Goal: Task Accomplishment & Management: Manage account settings

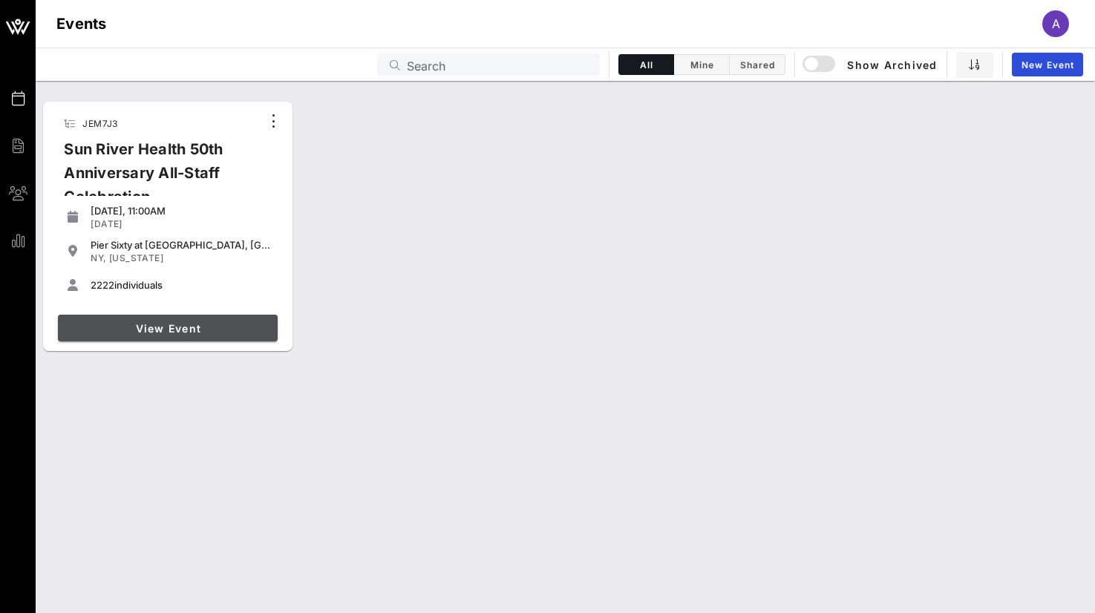
click at [206, 326] on span "View Event" at bounding box center [168, 328] width 208 height 13
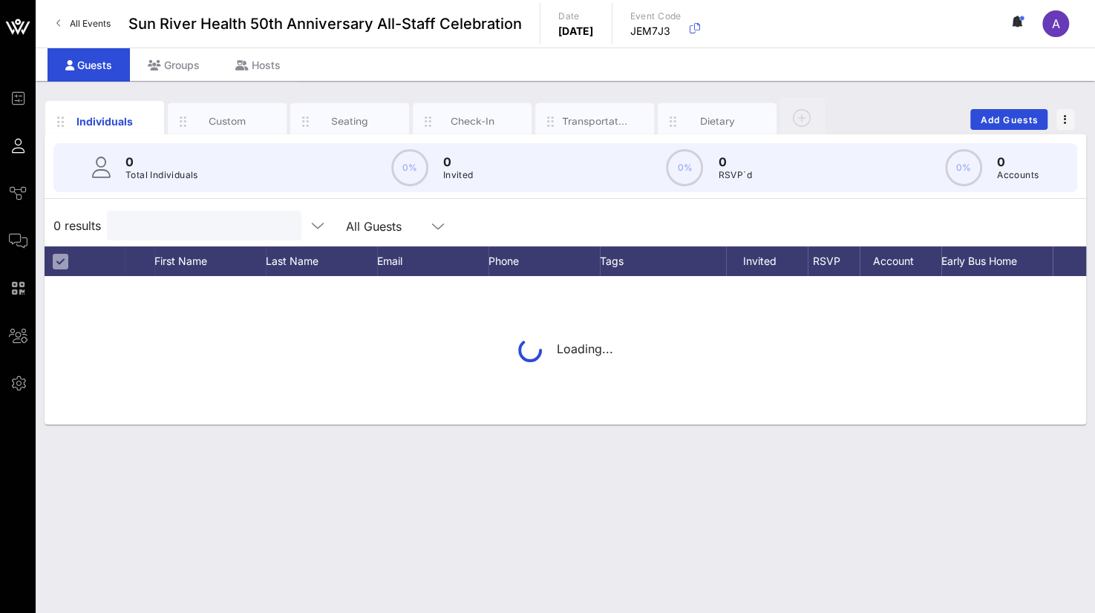
click at [160, 231] on input "text" at bounding box center [203, 225] width 174 height 19
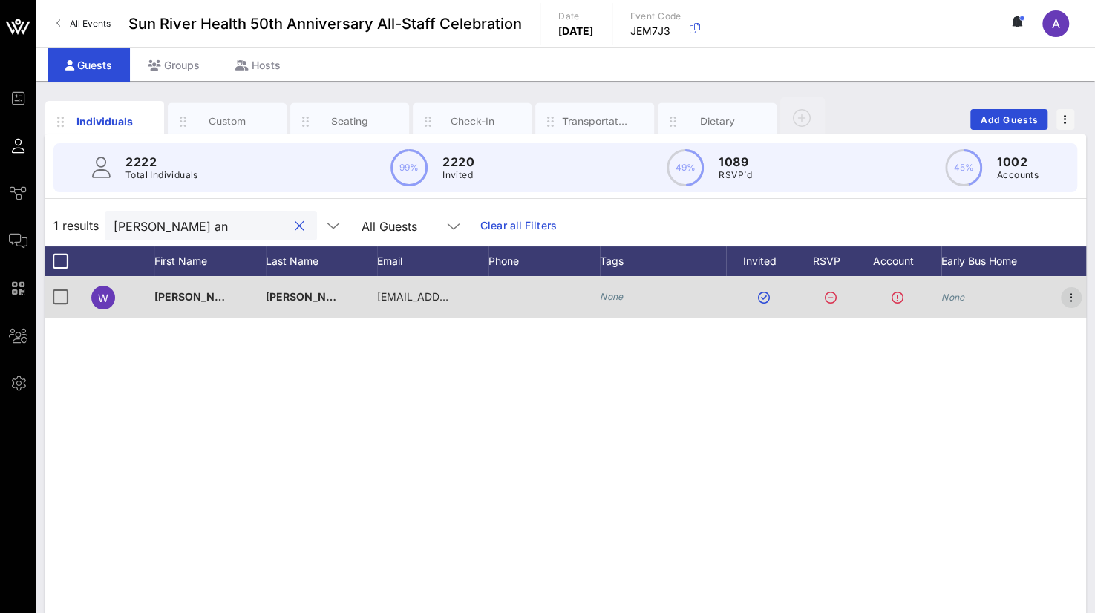
type input "[PERSON_NAME] an"
click at [1073, 294] on icon "button" at bounding box center [1071, 298] width 18 height 18
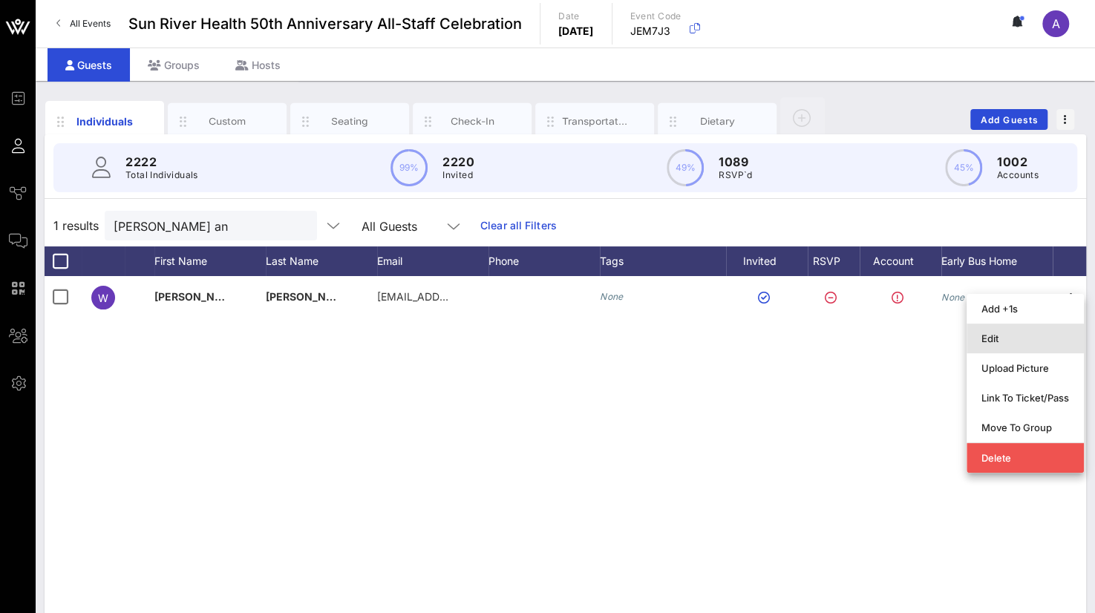
click at [1002, 345] on div "Edit" at bounding box center [1025, 339] width 88 height 24
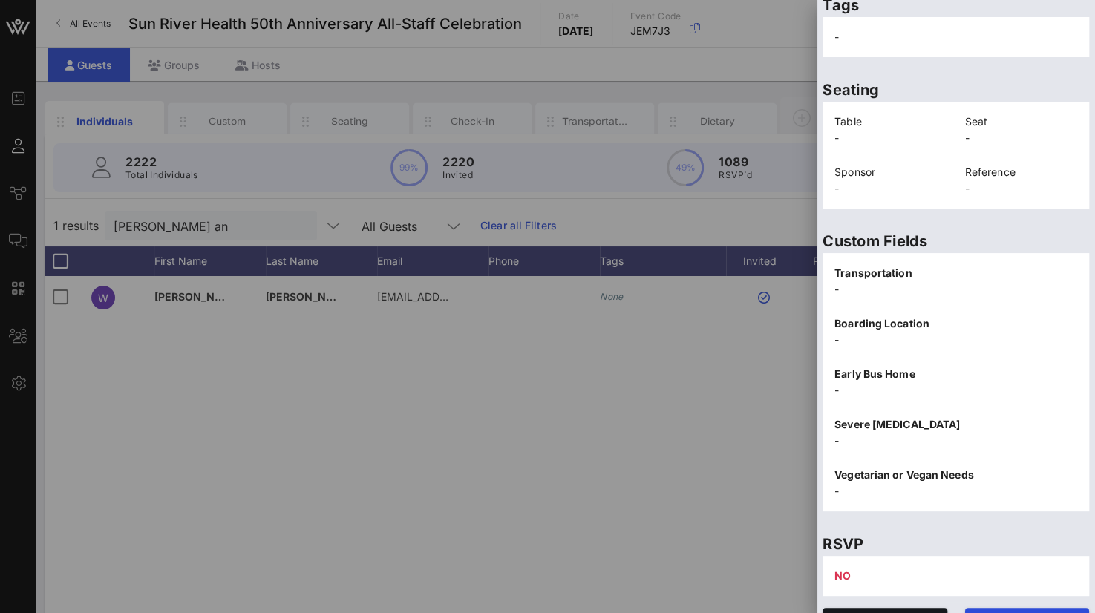
scroll to position [306, 0]
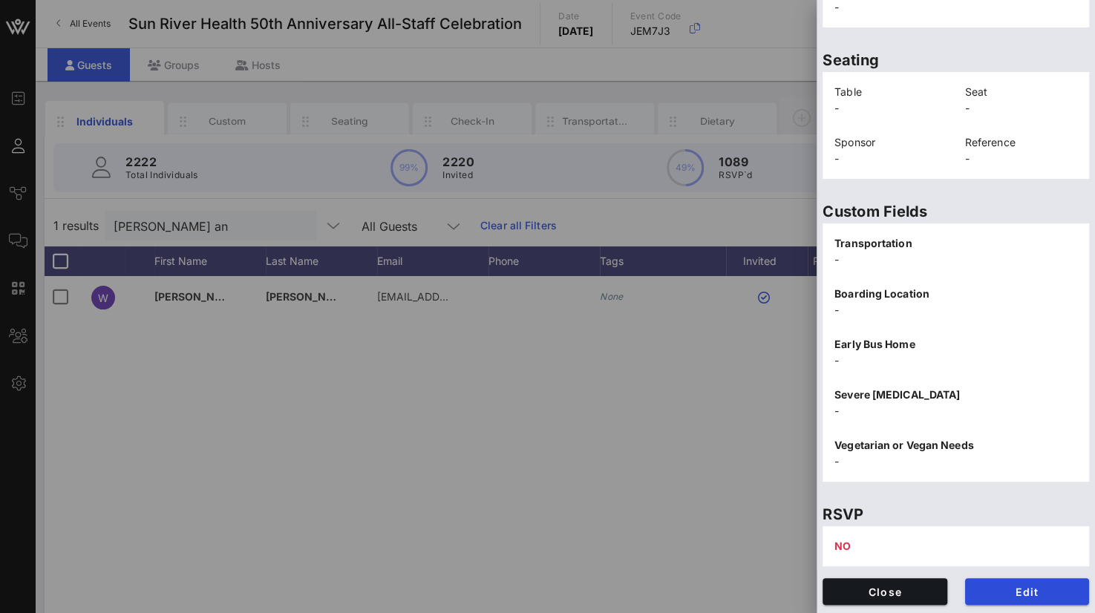
click at [872, 541] on div "NO" at bounding box center [955, 546] width 266 height 40
click at [1005, 586] on span "Edit" at bounding box center [1027, 592] width 101 height 13
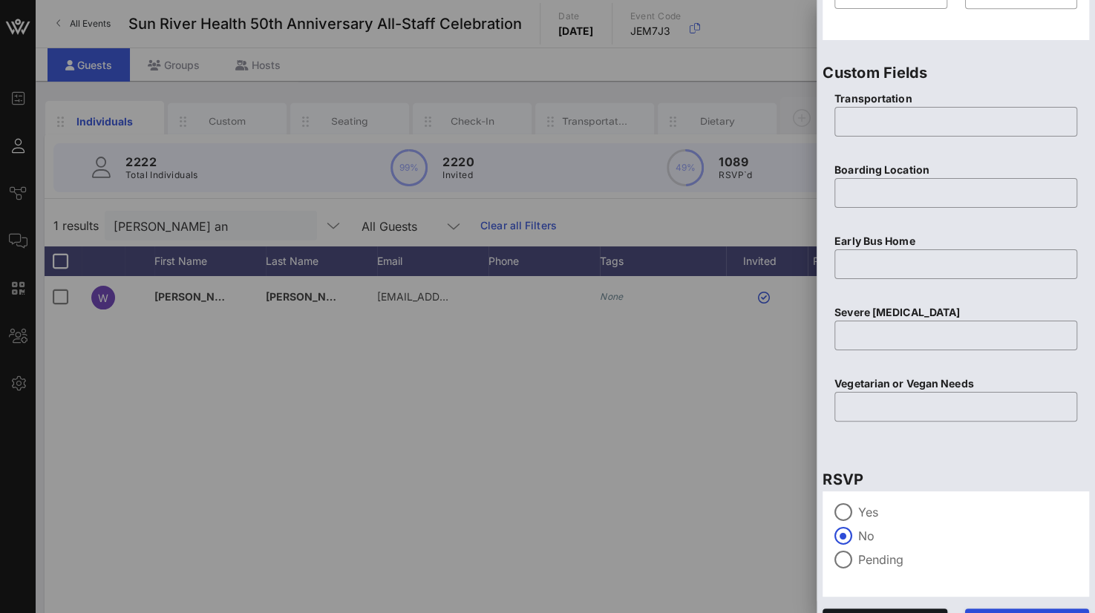
scroll to position [586, 0]
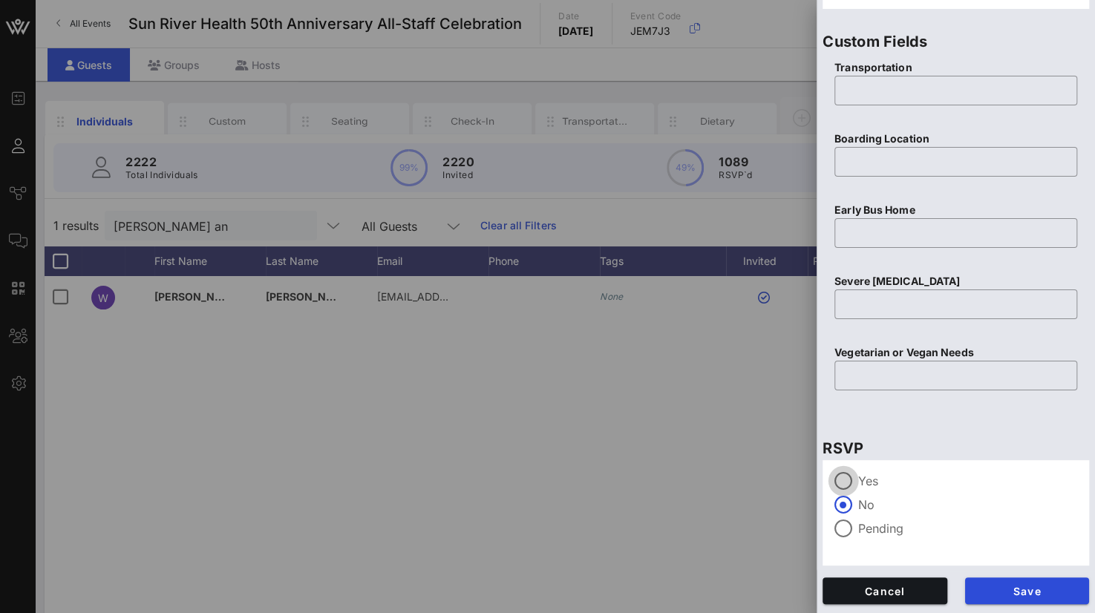
click at [845, 477] on div at bounding box center [843, 480] width 25 height 25
click at [1003, 592] on span "Save" at bounding box center [1027, 591] width 101 height 13
